Goal: Task Accomplishment & Management: Manage account settings

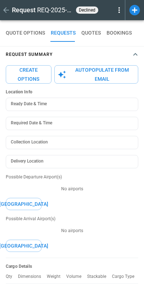
click at [119, 8] on icon at bounding box center [119, 10] width 1 height 6
click at [106, 16] on div "Reopen" at bounding box center [111, 22] width 24 height 16
click at [108, 21] on button "Reopen" at bounding box center [111, 22] width 23 height 10
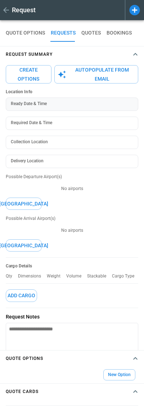
type textarea "*"
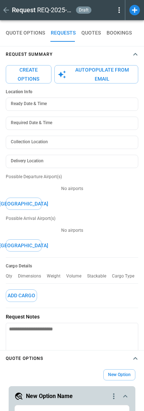
click at [119, 13] on icon at bounding box center [119, 10] width 9 height 9
click at [111, 42] on button "Decline" at bounding box center [111, 43] width 24 height 10
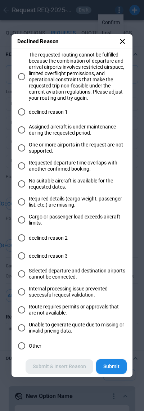
click at [55, 113] on span "declined reason 1" at bounding box center [48, 112] width 39 height 6
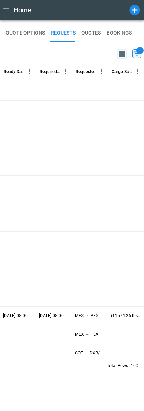
click at [25, 91] on div at bounding box center [18, 91] width 36 height 19
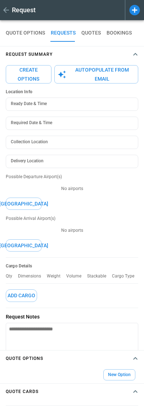
type textarea "*"
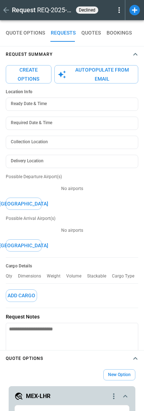
type input "**********"
click at [122, 6] on icon at bounding box center [119, 10] width 9 height 9
click at [110, 22] on button "Reopen" at bounding box center [111, 22] width 23 height 10
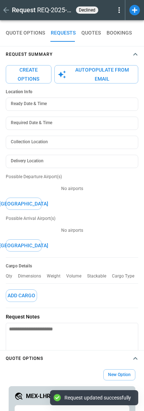
type textarea "*"
click at [120, 12] on icon at bounding box center [119, 10] width 1 height 6
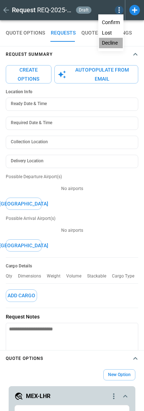
click at [111, 41] on button "Decline" at bounding box center [111, 43] width 24 height 10
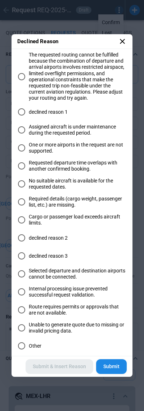
click at [39, 143] on span "One or more airports in the request are not supported." at bounding box center [78, 148] width 98 height 12
click at [119, 41] on icon at bounding box center [122, 41] width 9 height 9
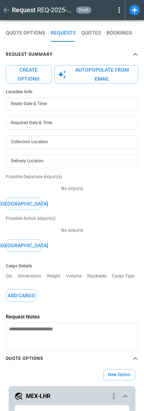
click at [116, 13] on icon at bounding box center [119, 10] width 9 height 9
click at [112, 41] on button "Decline" at bounding box center [111, 43] width 24 height 10
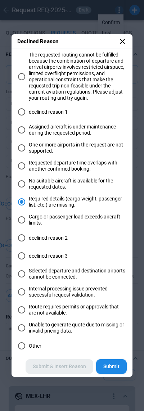
click at [123, 44] on icon at bounding box center [122, 41] width 9 height 9
